Goal: Task Accomplishment & Management: Manage account settings

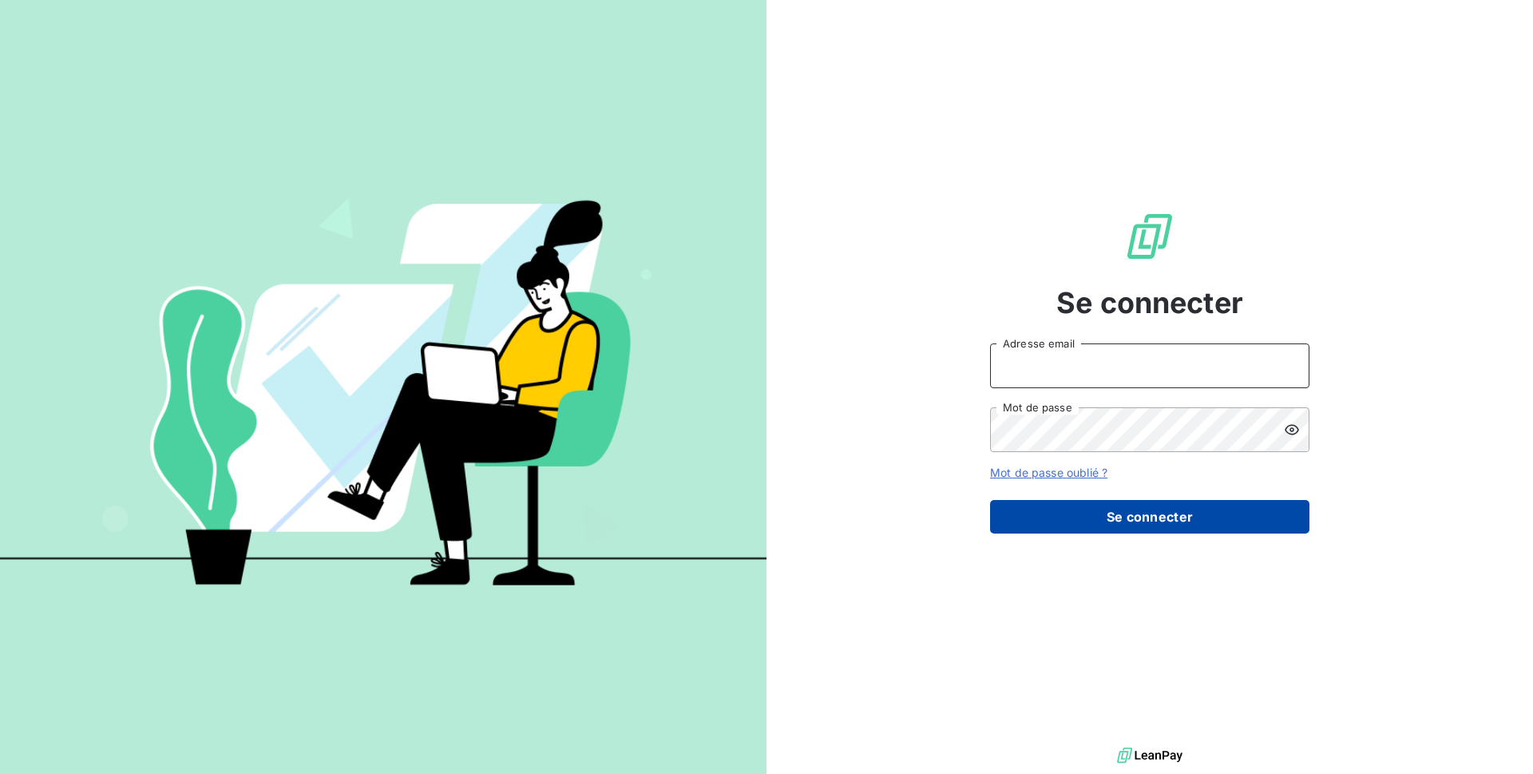
type input "issy8@adaptel.fr"
click at [1079, 502] on button "Se connecter" at bounding box center [1149, 517] width 319 height 34
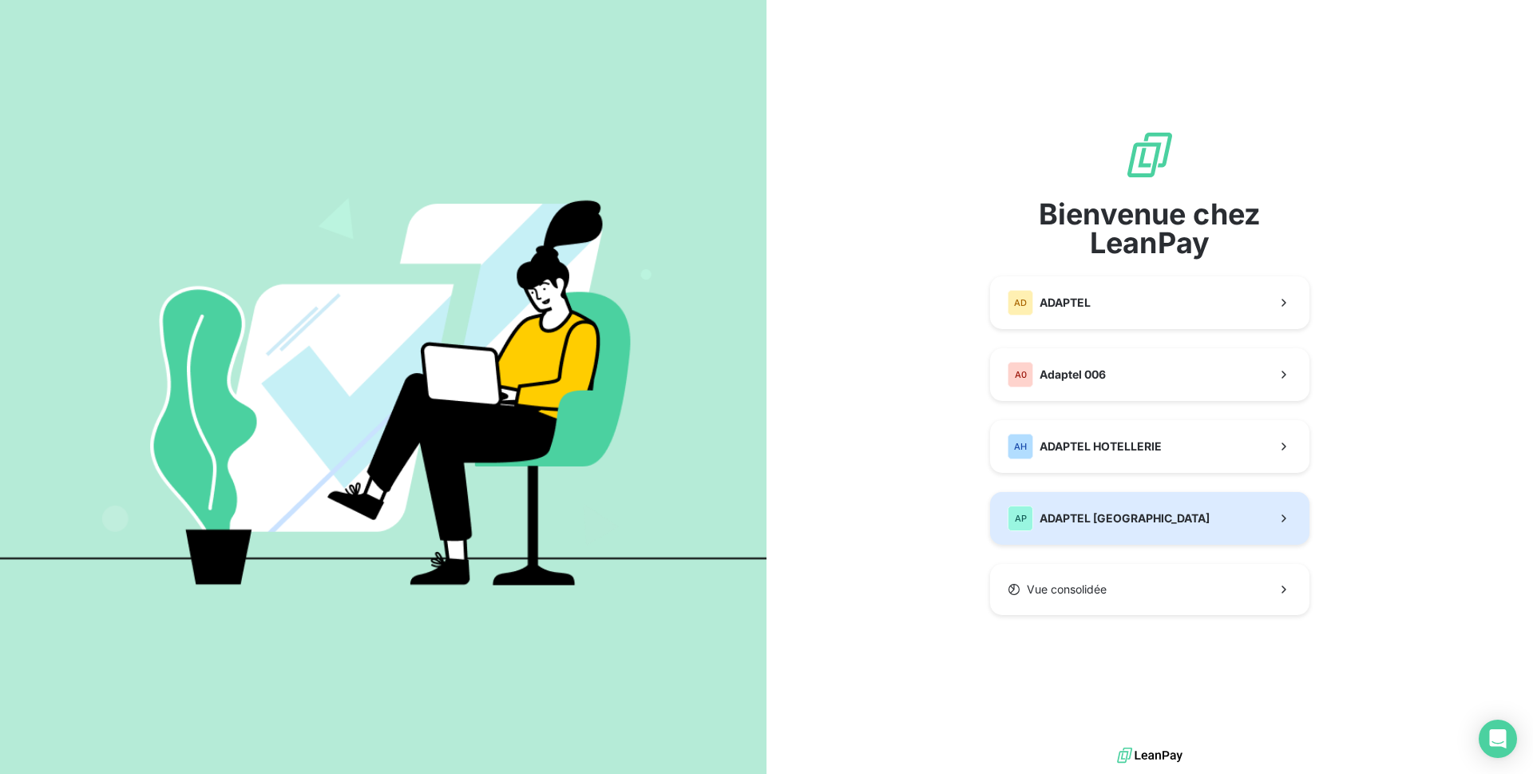
click at [1075, 519] on span "ADAPTEL [GEOGRAPHIC_DATA]" at bounding box center [1125, 518] width 170 height 16
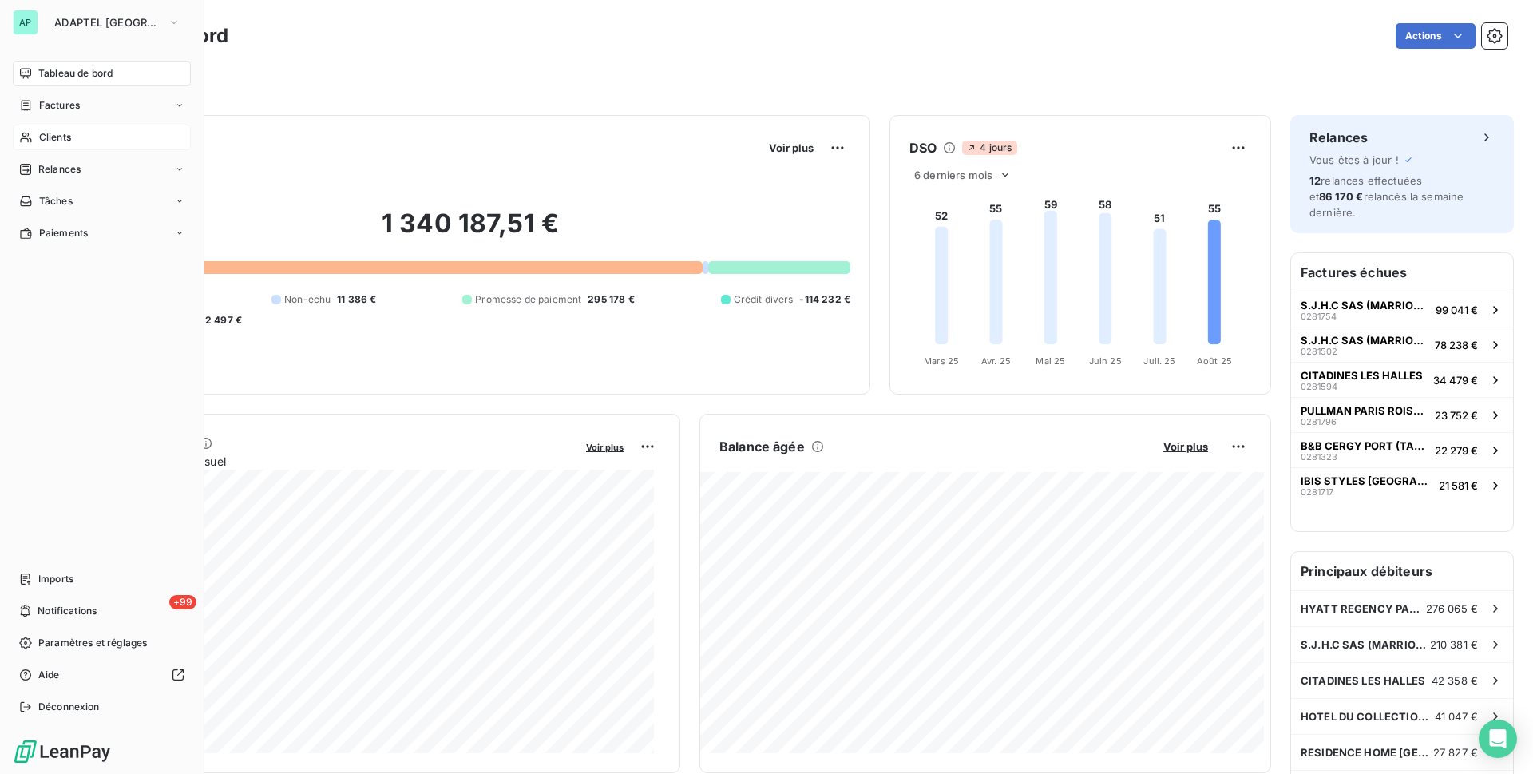
click at [39, 136] on span "Clients" at bounding box center [55, 137] width 32 height 14
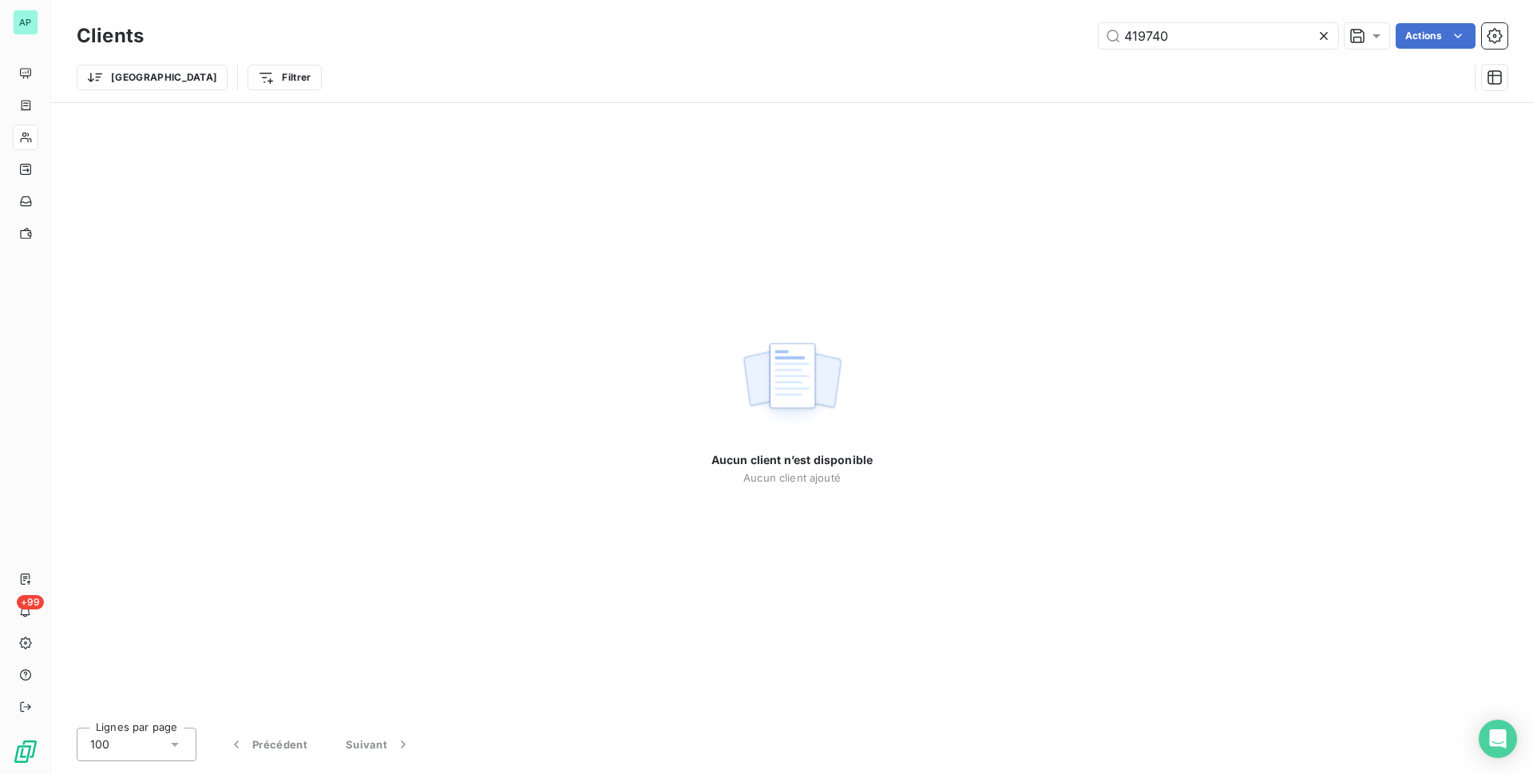
drag, startPoint x: 1196, startPoint y: 41, endPoint x: 1046, endPoint y: 44, distance: 150.2
click at [1046, 44] on div "419740 Actions" at bounding box center [835, 36] width 1345 height 26
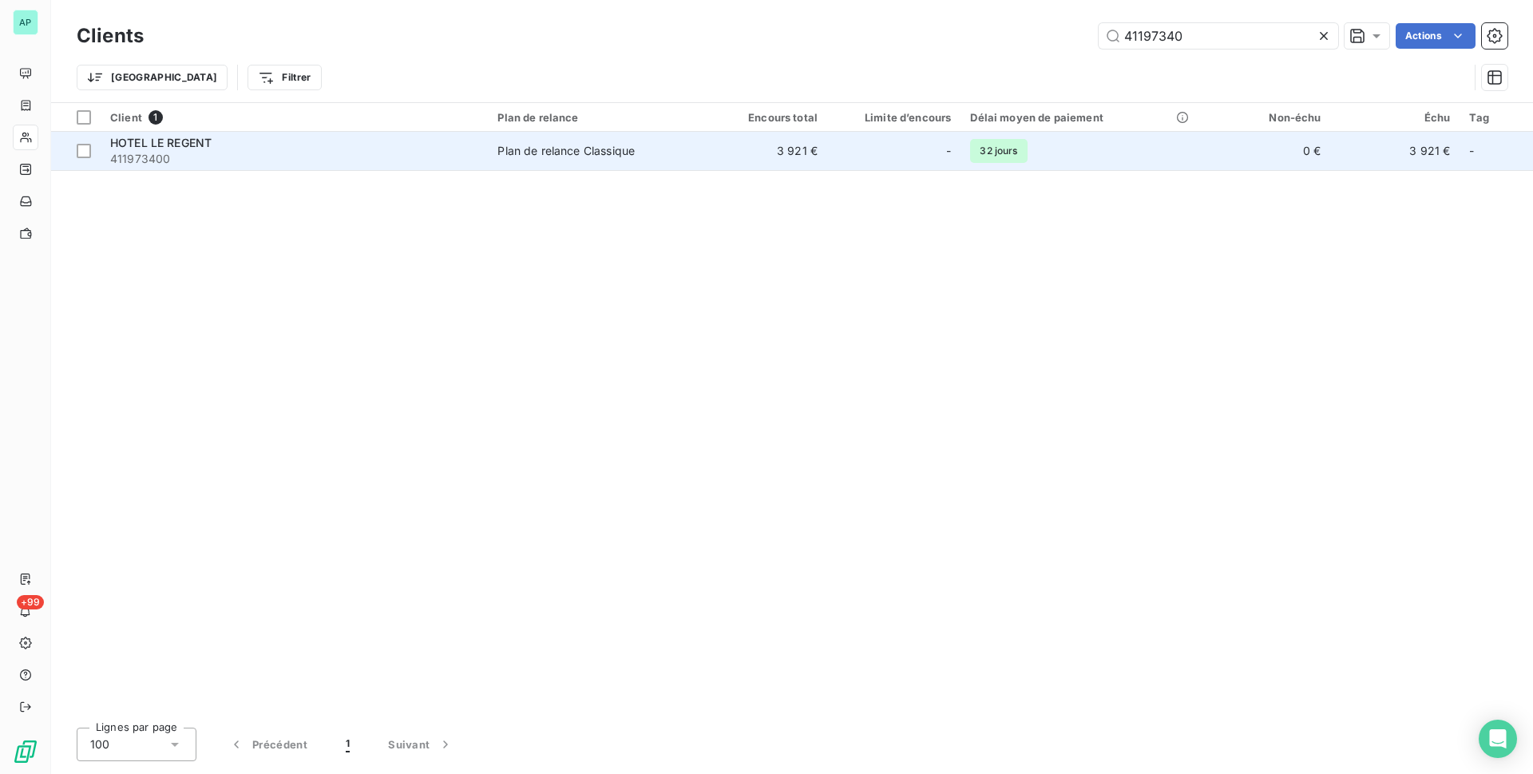
type input "41197340"
click at [602, 141] on td "Plan de relance Classique" at bounding box center [593, 151] width 210 height 38
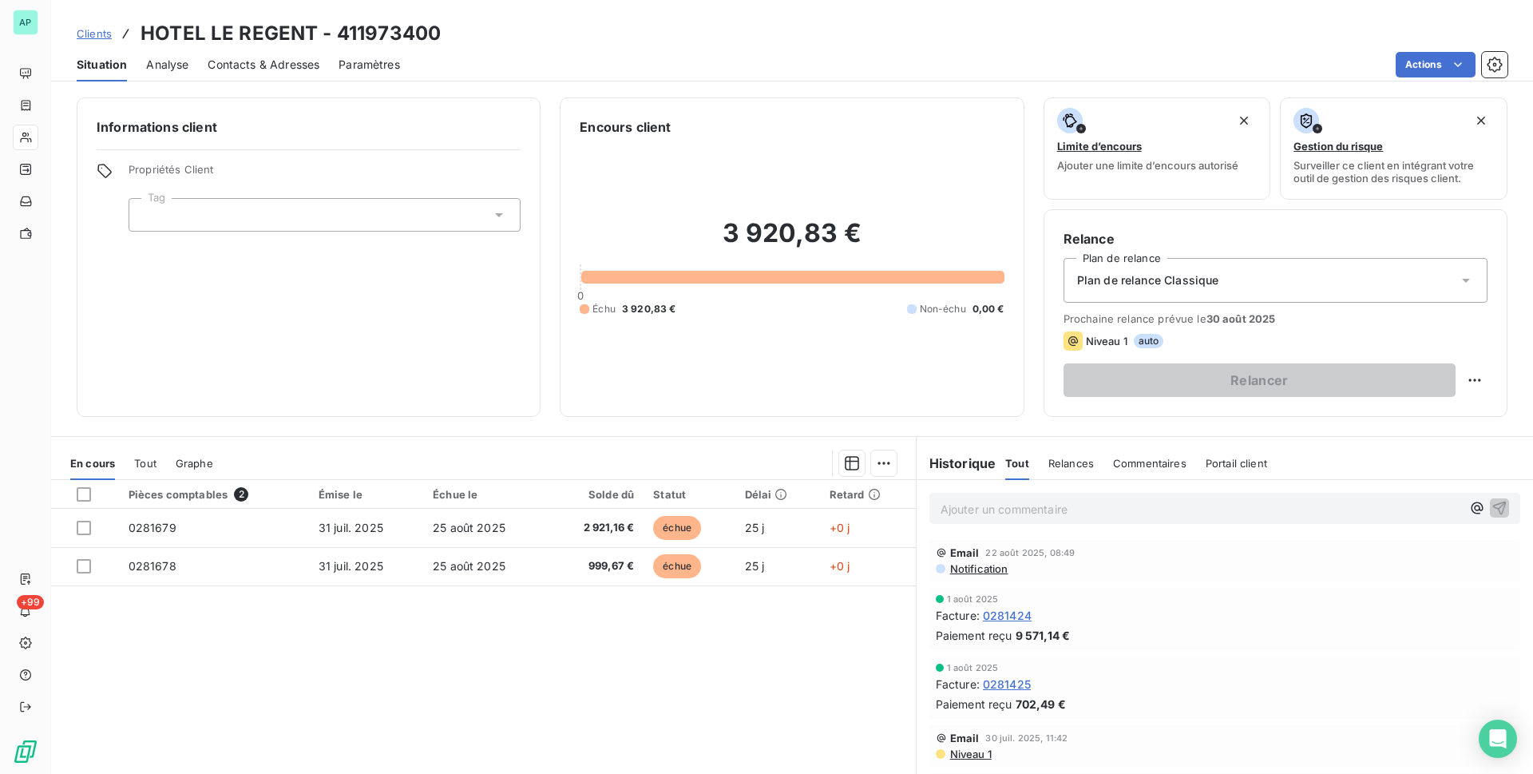
click at [81, 486] on th at bounding box center [85, 494] width 68 height 29
click at [85, 492] on div at bounding box center [84, 494] width 14 height 14
click at [882, 465] on html "AP +99 Clients HOTEL LE REGENT - 411973400 Situation Analyse Contacts & Adresse…" at bounding box center [766, 387] width 1533 height 774
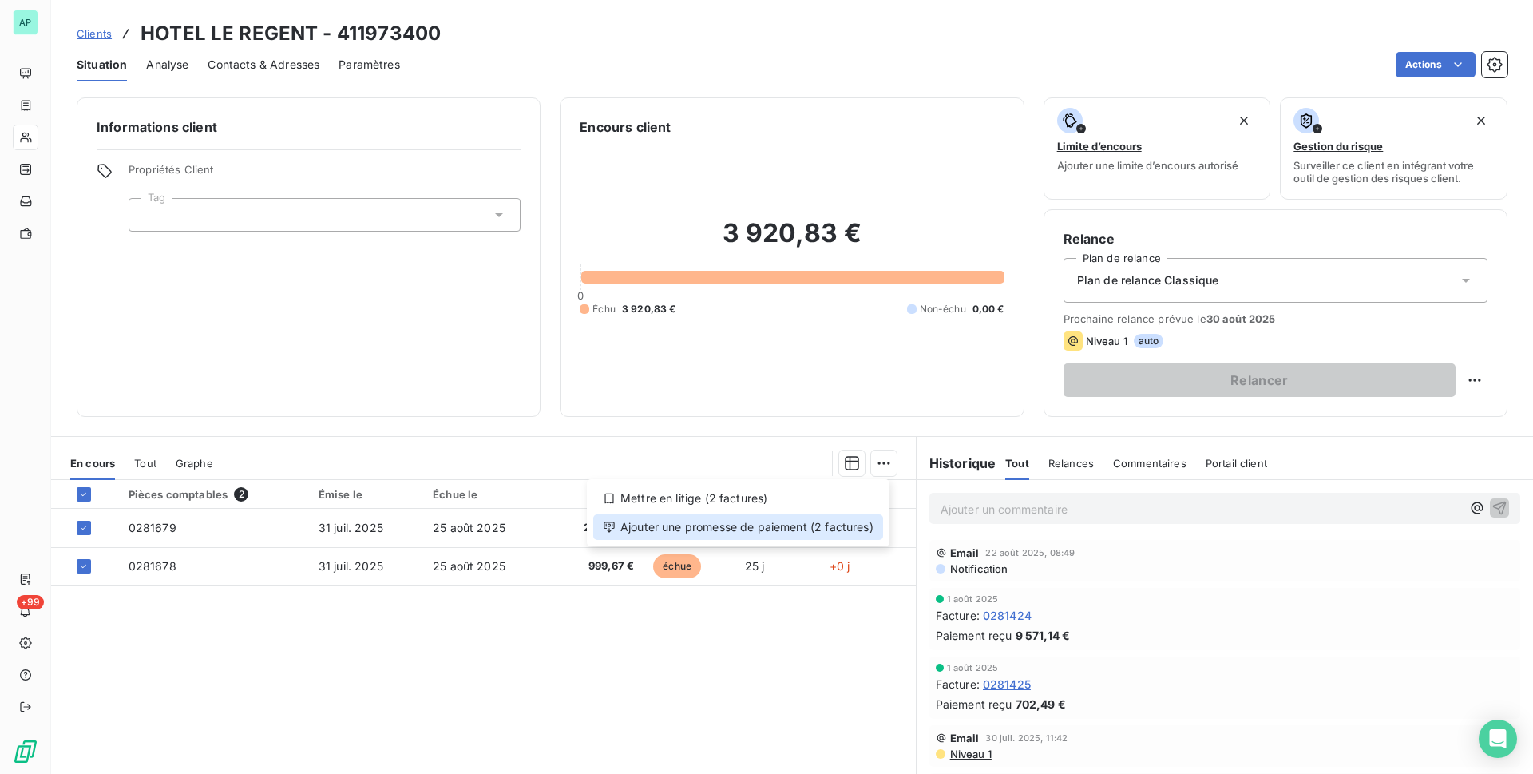
click at [765, 522] on div "Ajouter une promesse de paiement (2 factures)" at bounding box center [738, 527] width 290 height 26
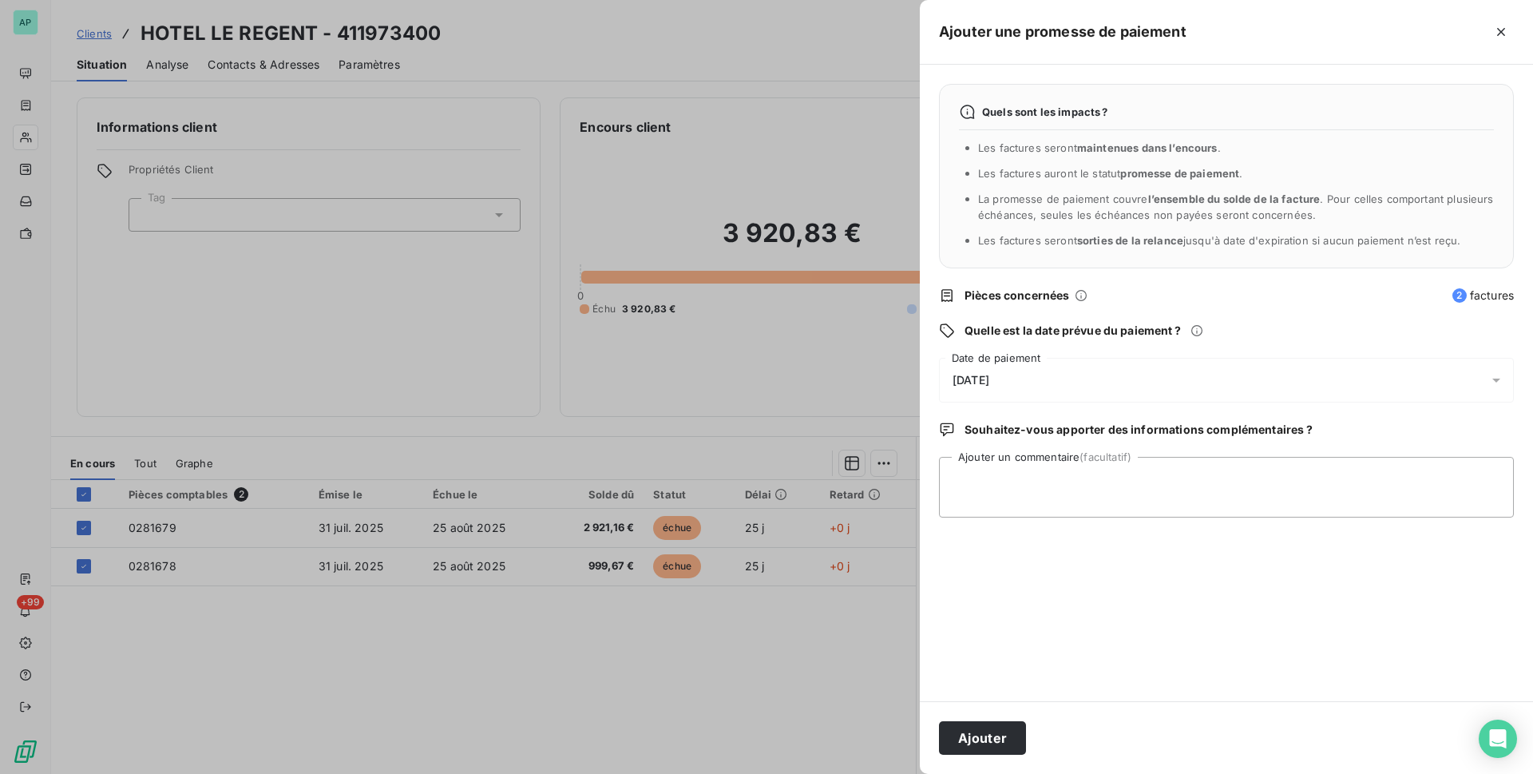
click at [990, 381] on span "[DATE]" at bounding box center [971, 380] width 37 height 13
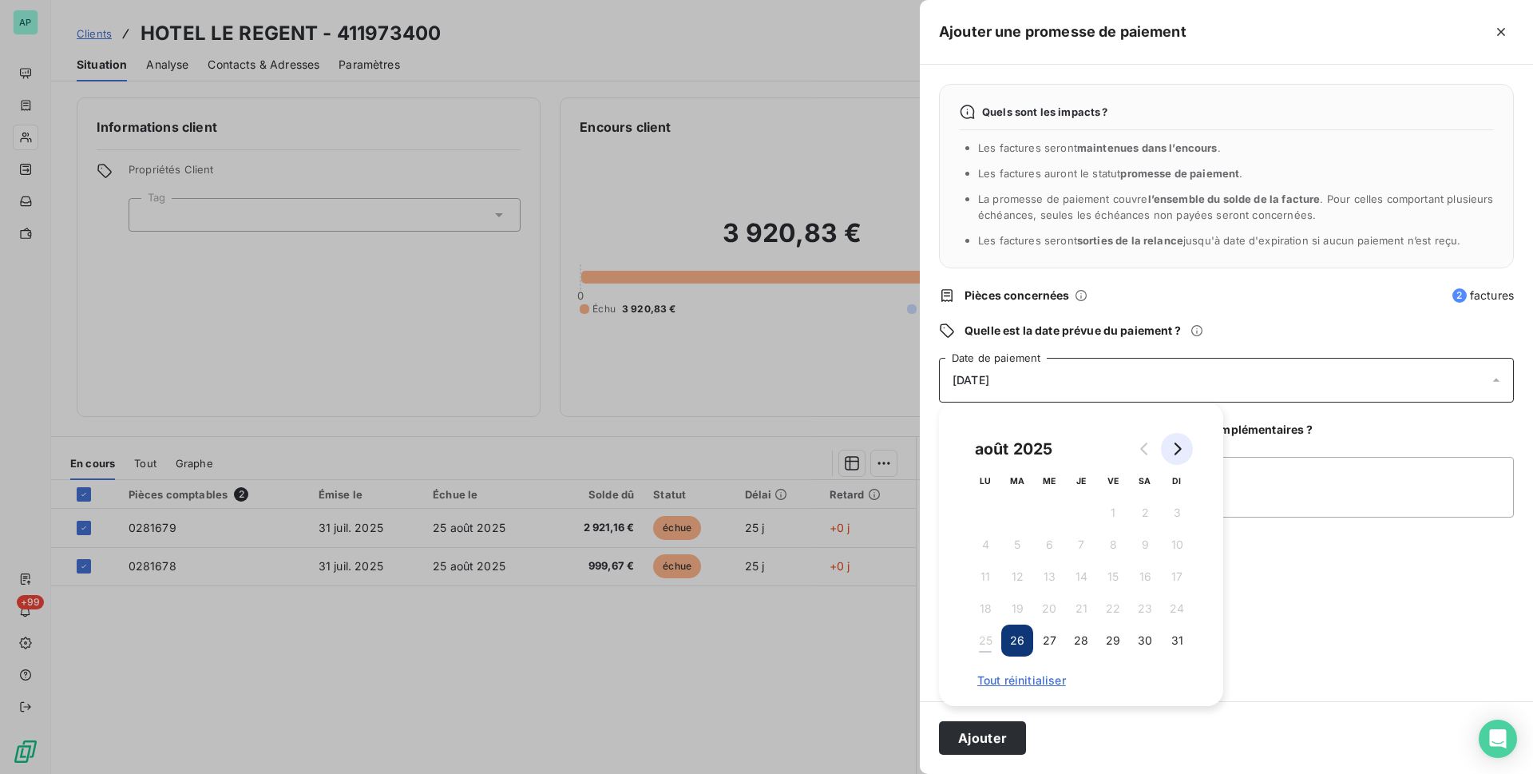
click at [1175, 439] on button "Go to next month" at bounding box center [1177, 449] width 32 height 32
click at [1025, 510] on button "2" at bounding box center [1017, 513] width 32 height 32
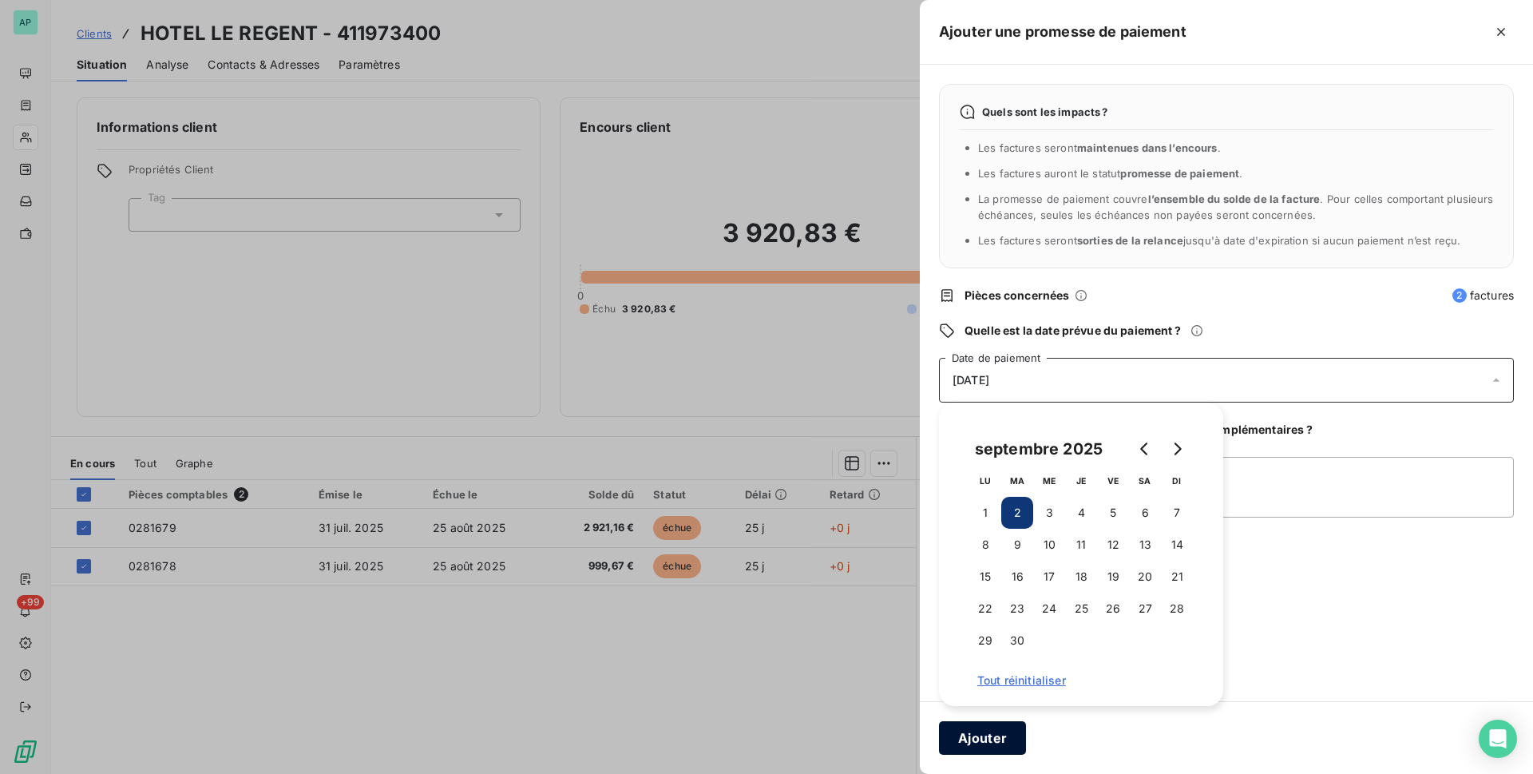
click at [990, 746] on button "Ajouter" at bounding box center [982, 738] width 87 height 34
